Goal: Information Seeking & Learning: Check status

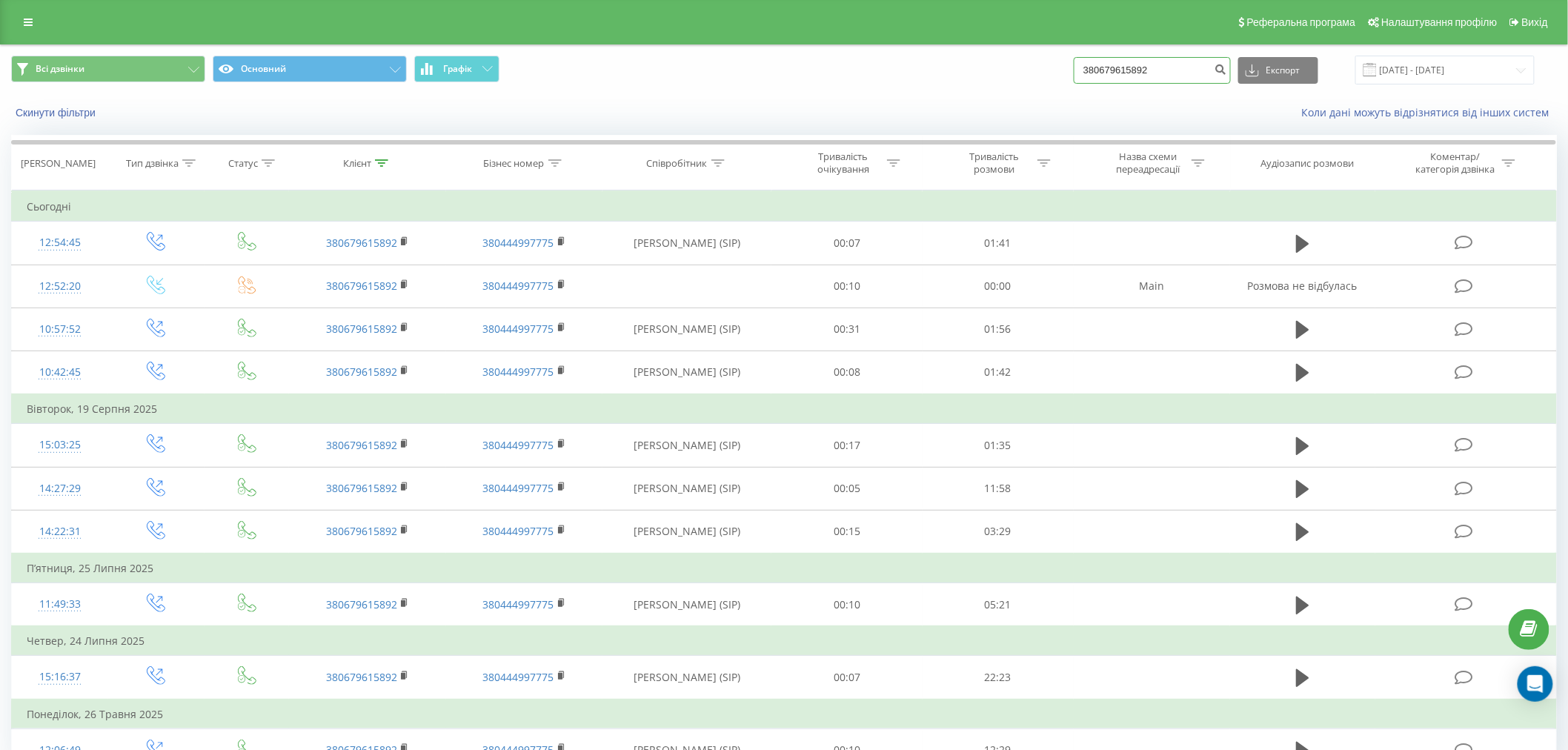
drag, startPoint x: 1181, startPoint y: 61, endPoint x: 753, endPoint y: 83, distance: 428.6
click at [753, 83] on div "Всі дзвінки Основний Графік 380679615892 Експорт .csv .xls .xlsx 21.05.2025 - 2…" at bounding box center [784, 69] width 1546 height 29
paste input "+380931068716"
drag, startPoint x: 1100, startPoint y: 69, endPoint x: 1109, endPoint y: 78, distance: 12.7
click at [1100, 70] on input "+380931068716" at bounding box center [1152, 70] width 157 height 26
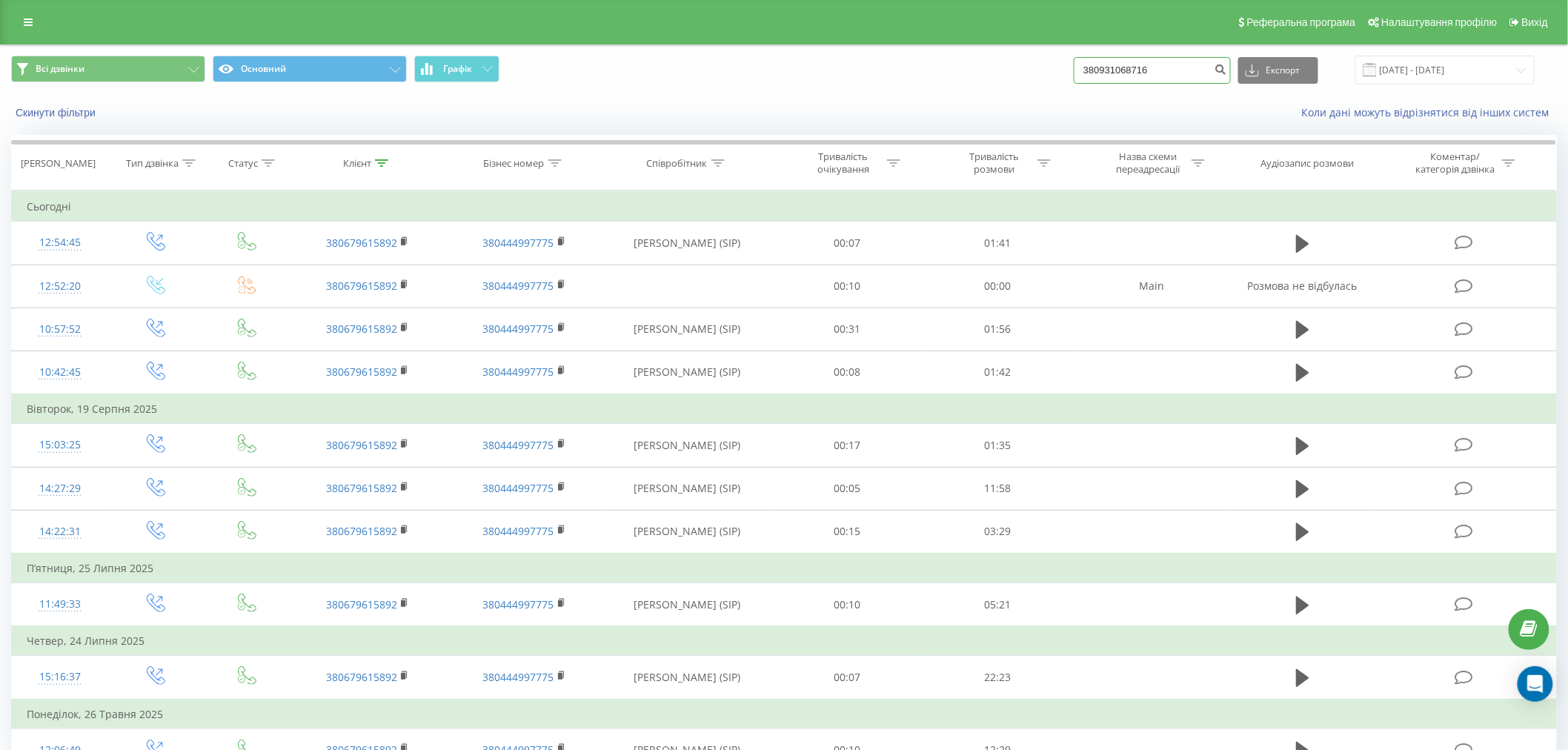
type input "380931068716"
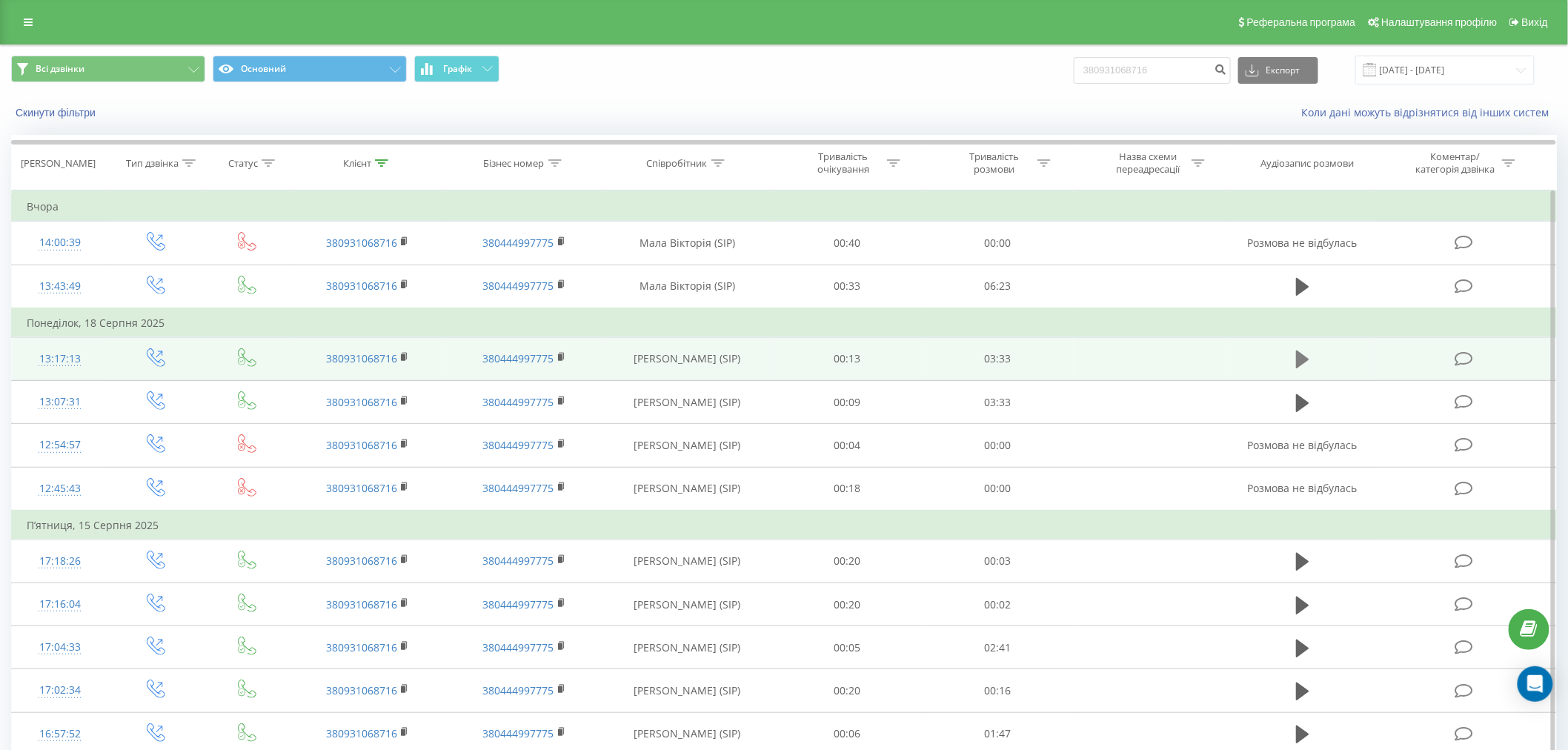
click at [1297, 358] on icon at bounding box center [1303, 360] width 13 height 21
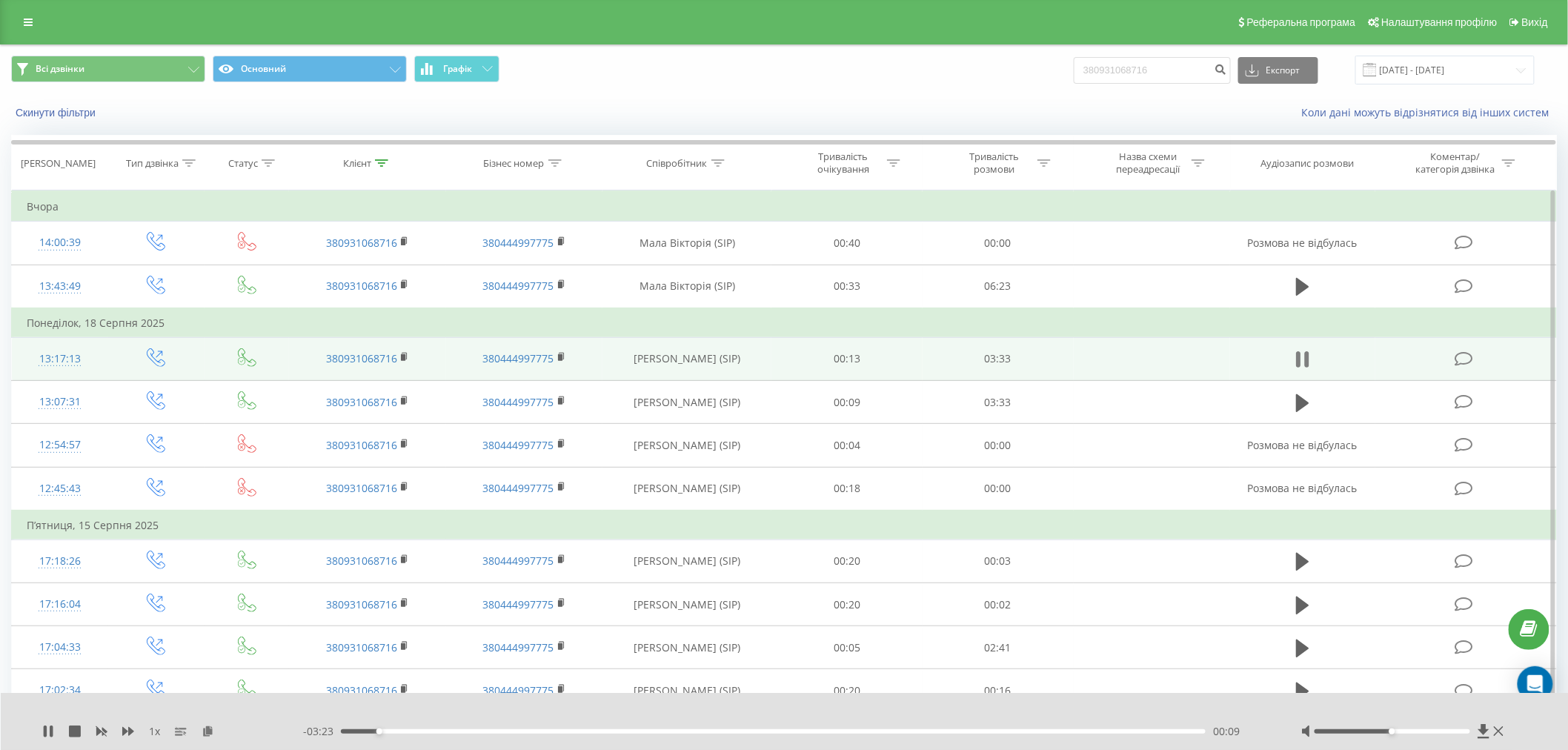
click at [1304, 357] on icon at bounding box center [1303, 360] width 13 height 21
click at [1291, 360] on td at bounding box center [1302, 359] width 145 height 43
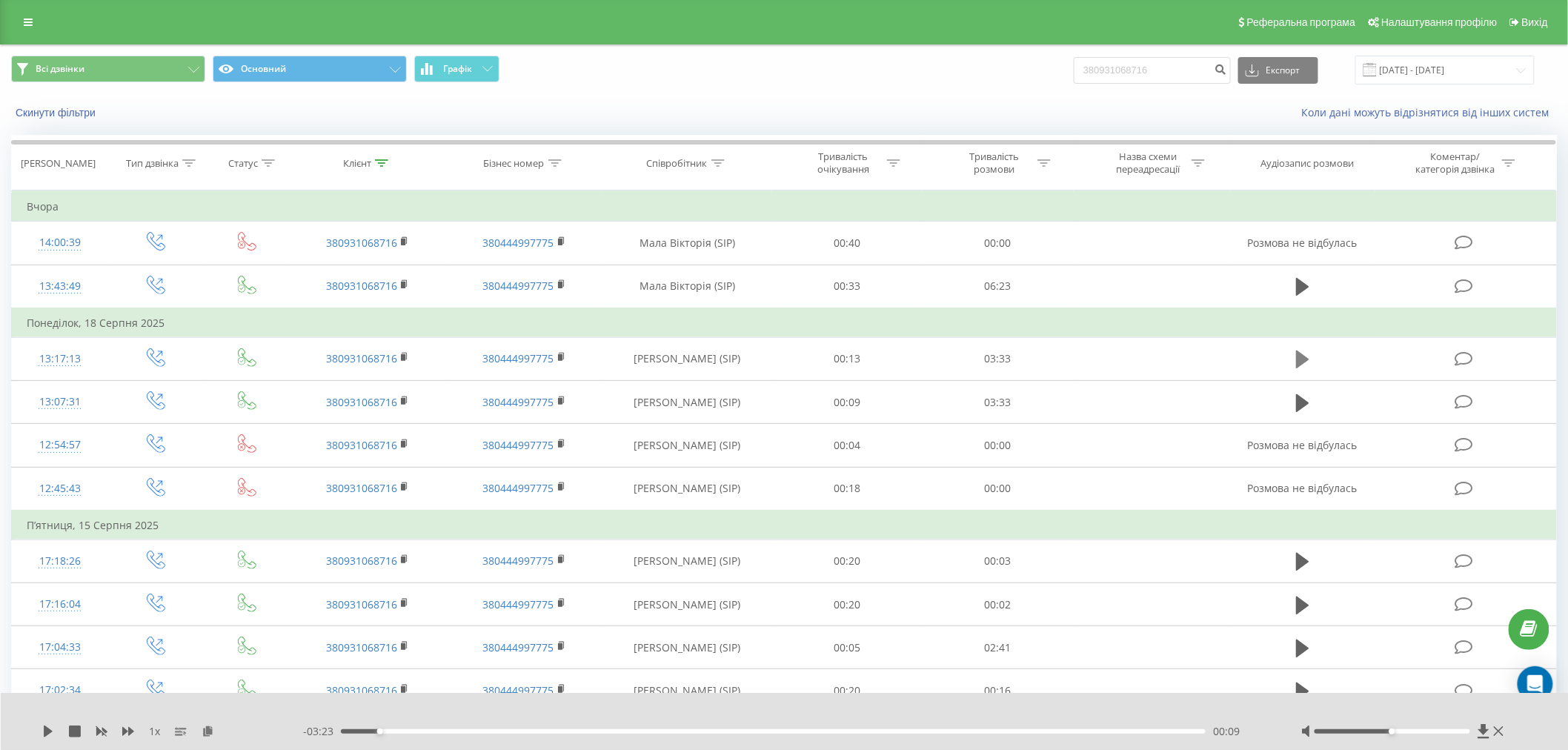
click at [1299, 360] on icon at bounding box center [1303, 359] width 13 height 18
click at [430, 732] on div "00:22" at bounding box center [773, 731] width 865 height 5
click at [491, 732] on div "00:37" at bounding box center [773, 731] width 865 height 5
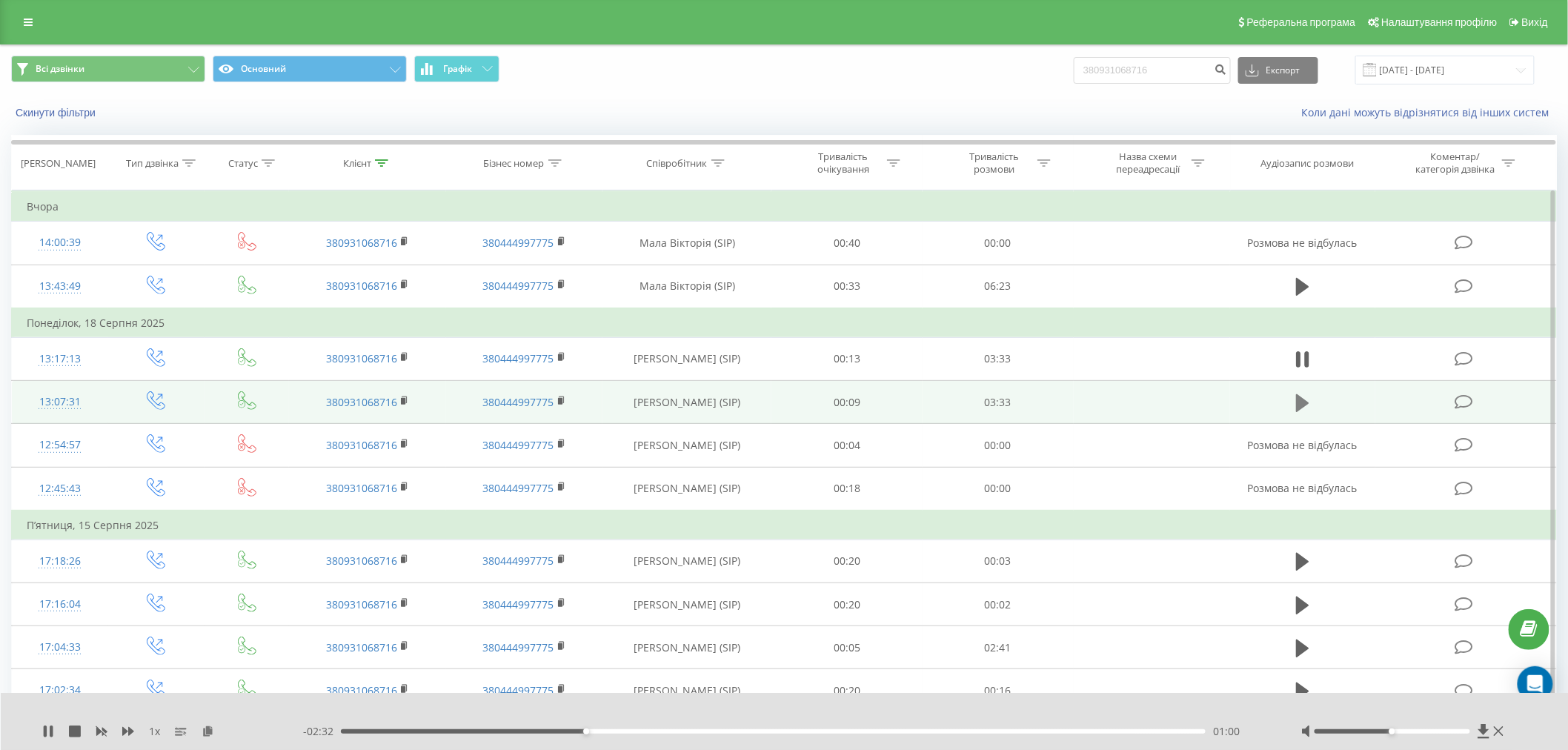
click at [1298, 402] on icon at bounding box center [1303, 402] width 13 height 18
click at [129, 729] on icon at bounding box center [128, 730] width 12 height 8
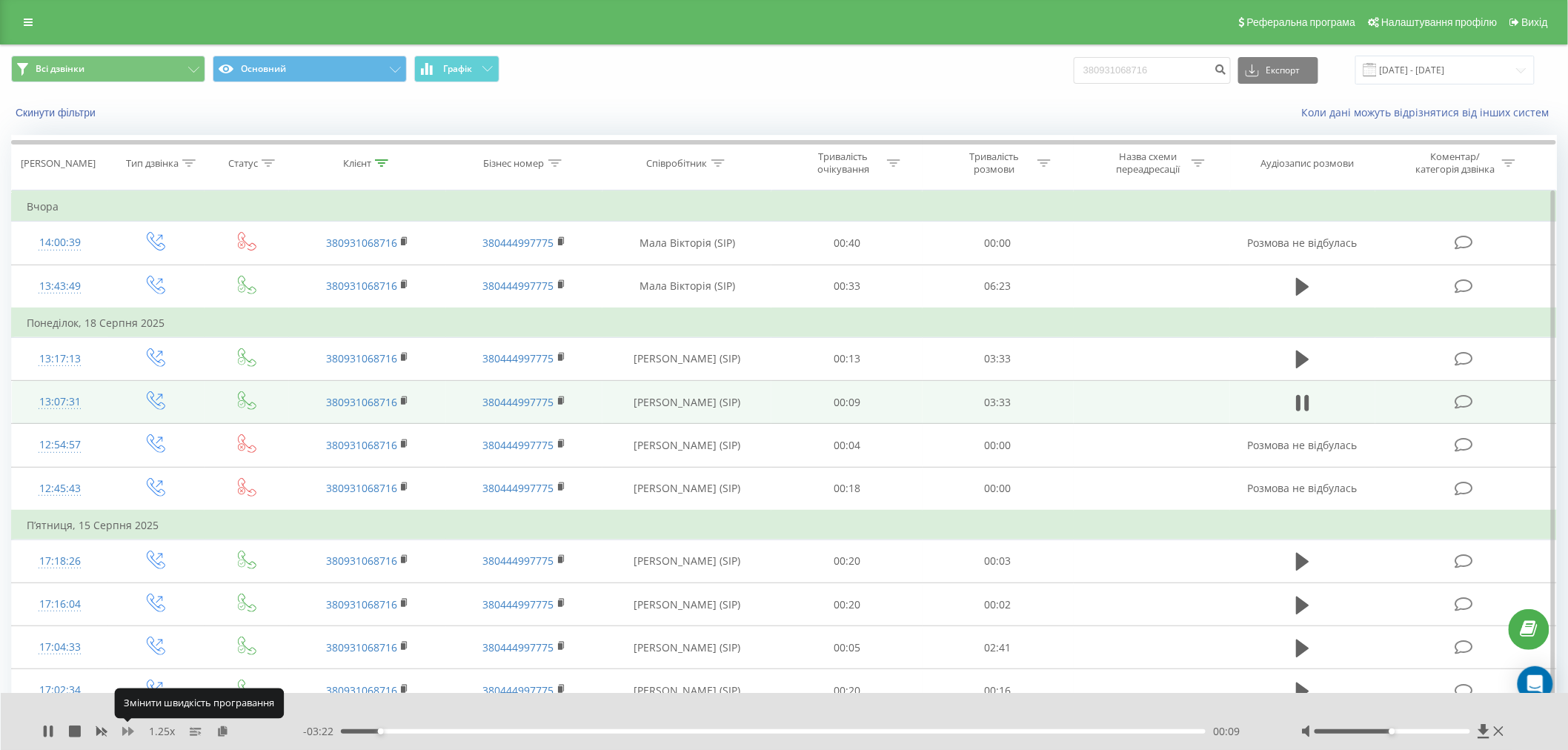
click at [129, 729] on icon at bounding box center [128, 730] width 12 height 8
drag, startPoint x: 1395, startPoint y: 730, endPoint x: 1471, endPoint y: 739, distance: 76.5
click at [1471, 739] on div "1.5 x - 03:17 00:14 00:14" at bounding box center [785, 721] width 1568 height 57
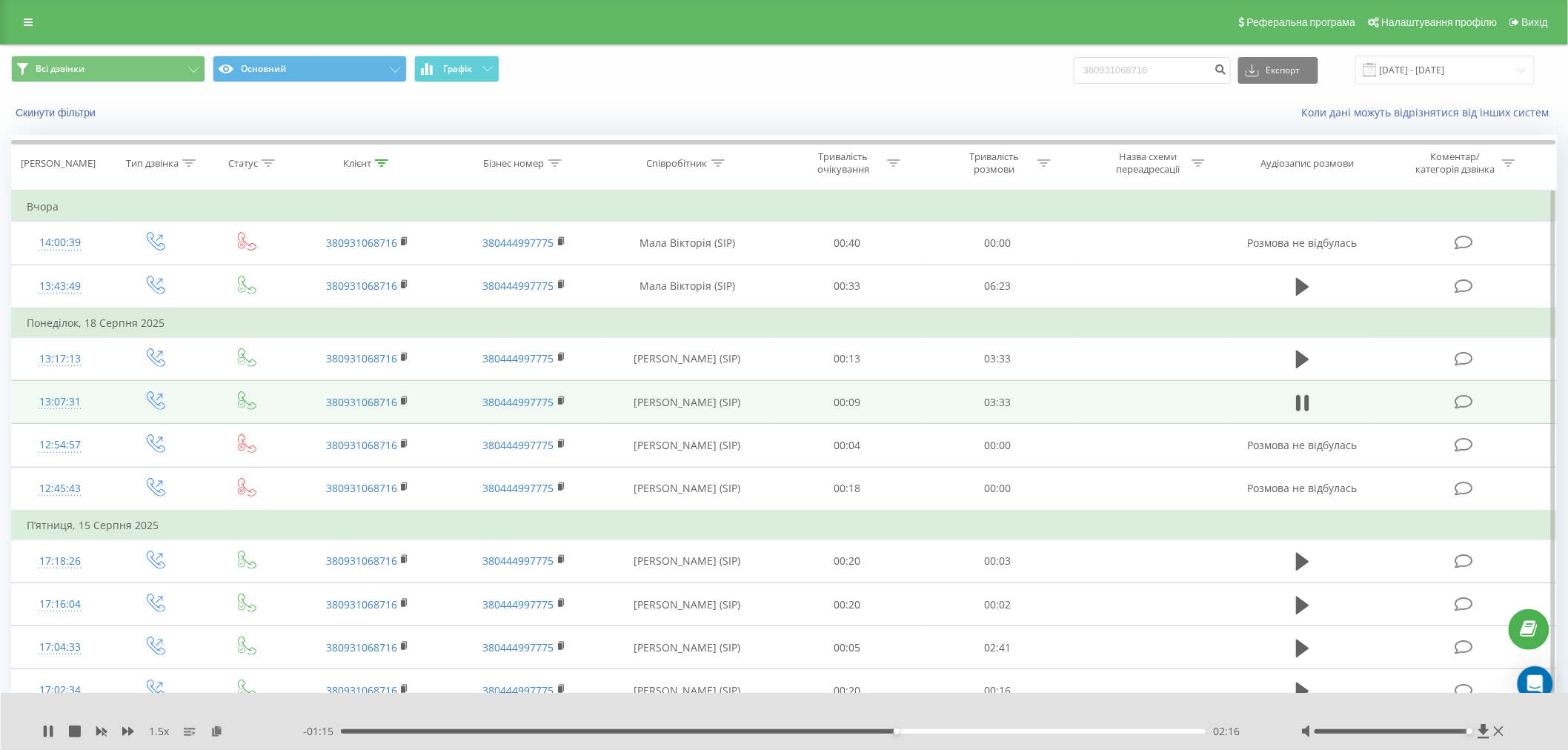
click at [135, 736] on div "1.5 x" at bounding box center [173, 731] width 261 height 15
click at [1297, 364] on icon at bounding box center [1303, 360] width 13 height 21
click at [125, 730] on icon at bounding box center [128, 730] width 12 height 8
